Goal: Browse casually

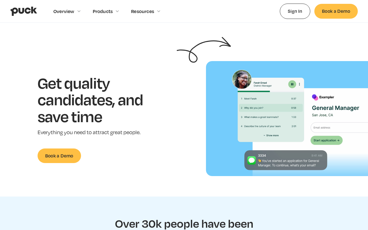
scroll to position [19, 0]
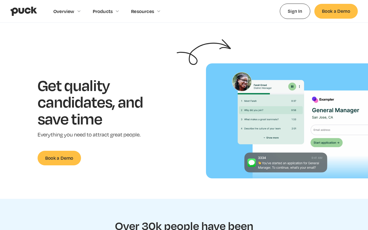
scroll to position [19, 0]
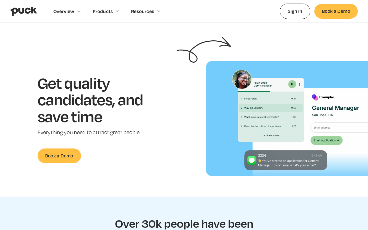
scroll to position [19, 0]
